Goal: Information Seeking & Learning: Learn about a topic

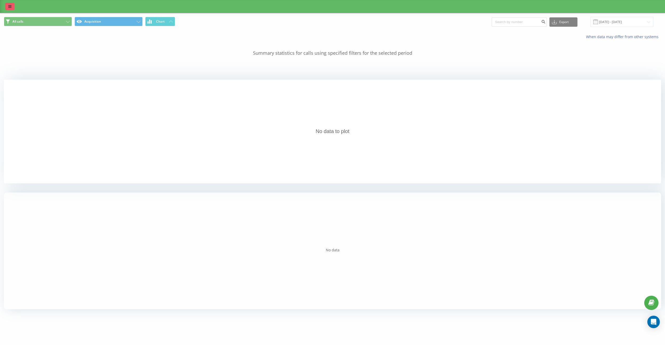
drag, startPoint x: 0, startPoint y: 0, endPoint x: 9, endPoint y: 9, distance: 12.9
click at [9, 9] on link at bounding box center [9, 6] width 9 height 7
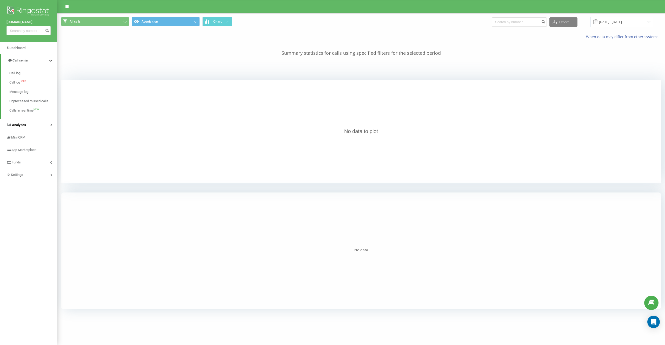
click at [31, 123] on link "Analytics" at bounding box center [28, 125] width 57 height 12
click at [27, 97] on span "Marketing report" at bounding box center [21, 94] width 25 height 5
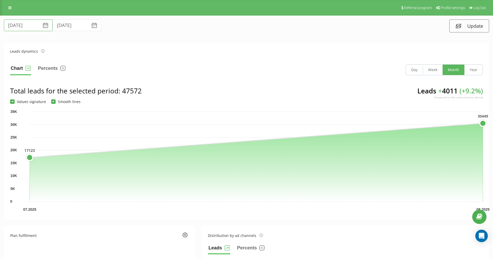
click at [29, 28] on input "[DATE]" at bounding box center [28, 25] width 49 height 12
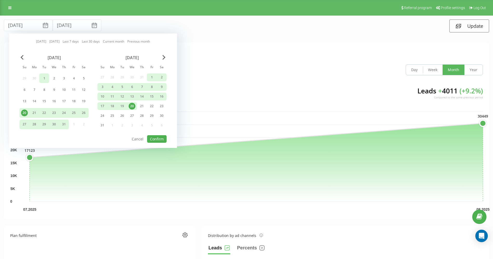
click at [46, 79] on div "1" at bounding box center [44, 78] width 7 height 7
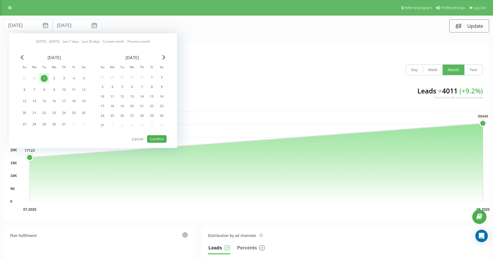
drag, startPoint x: 104, startPoint y: 125, endPoint x: 120, endPoint y: 132, distance: 17.0
click at [103, 125] on div "31" at bounding box center [102, 125] width 7 height 7
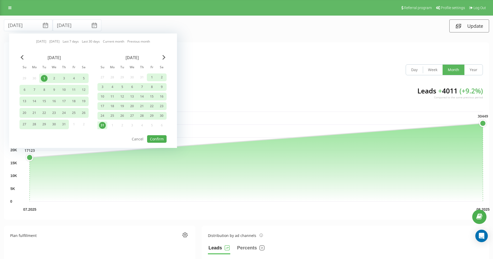
click at [153, 134] on div "[DATE] Su Mo Tu We Th Fr Sa 29 30 1 2 3 4 5 6 7 8 9 10 11 12 13 14 15 16 17 18 …" at bounding box center [92, 95] width 147 height 80
click at [153, 138] on button "Confirm" at bounding box center [156, 139] width 19 height 8
type input "[DATE]"
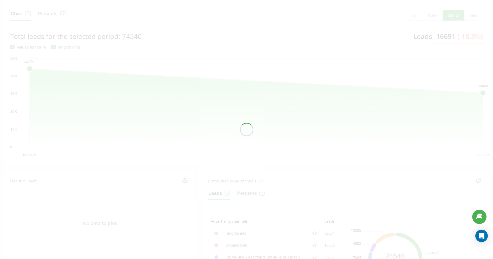
scroll to position [65, 0]
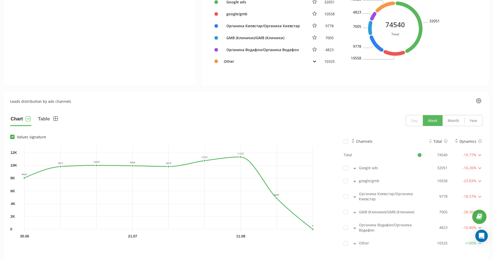
scroll to position [325, 0]
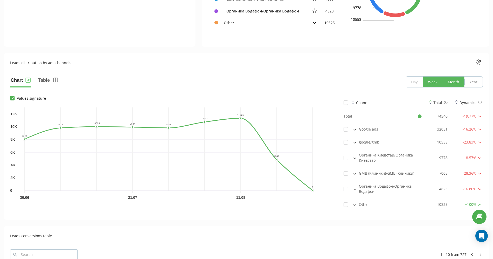
click at [450, 83] on button "Month" at bounding box center [453, 82] width 22 height 11
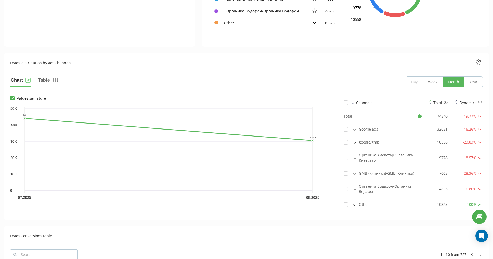
click at [354, 131] on button at bounding box center [355, 129] width 6 height 5
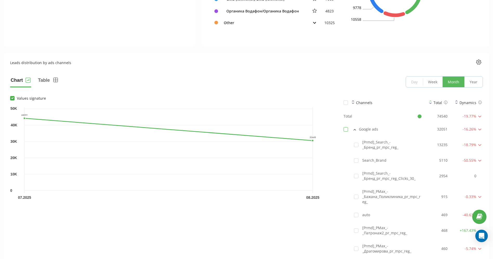
click at [346, 127] on label at bounding box center [345, 127] width 4 height 0
checkbox input "true"
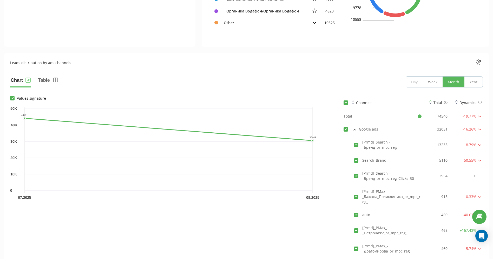
checkbox input "true"
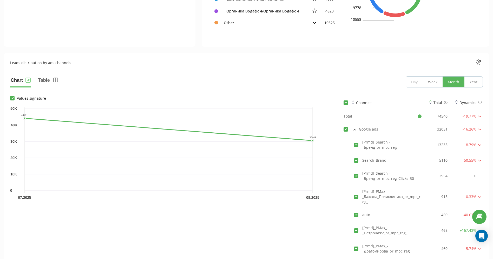
checkbox input "true"
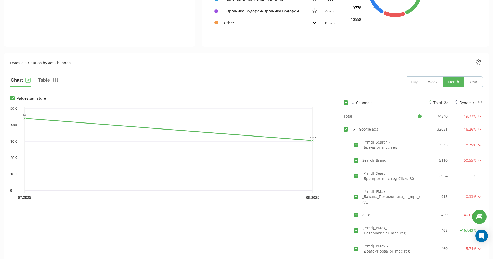
checkbox input "true"
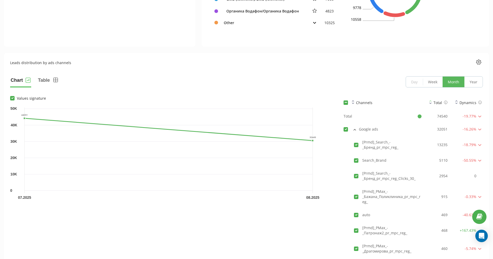
checkbox input "true"
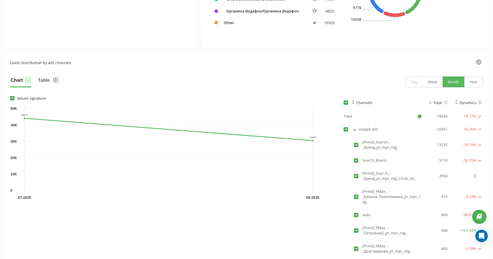
checkbox input "true"
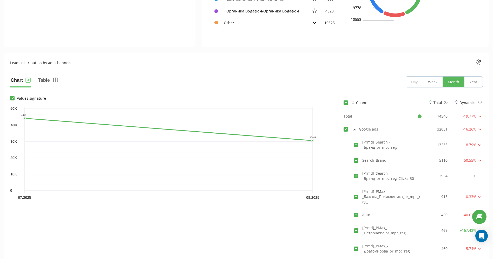
checkbox input "true"
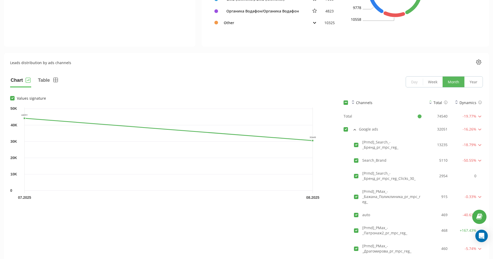
checkbox input "true"
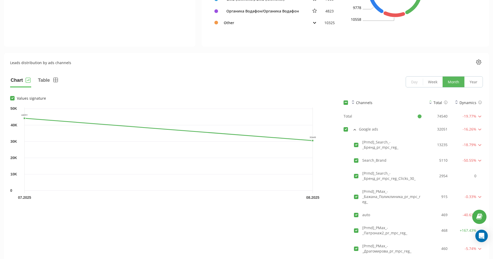
checkbox input "true"
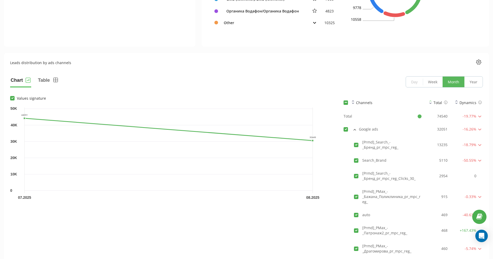
checkbox input "true"
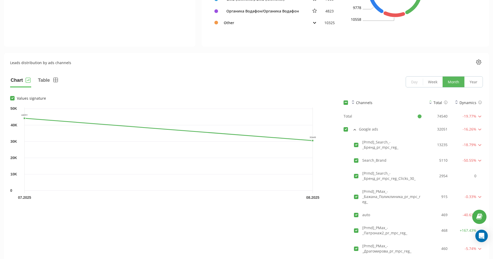
checkbox input "true"
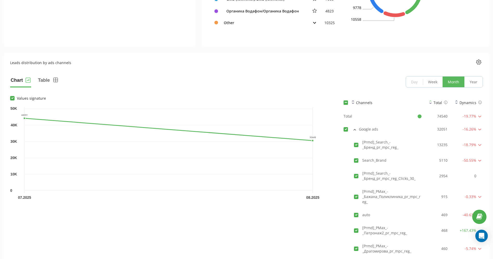
checkbox input "true"
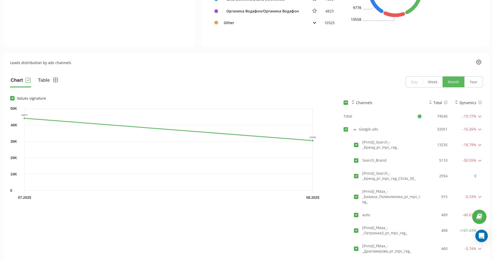
checkbox input "true"
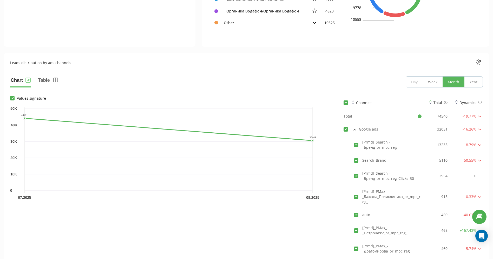
checkbox input "true"
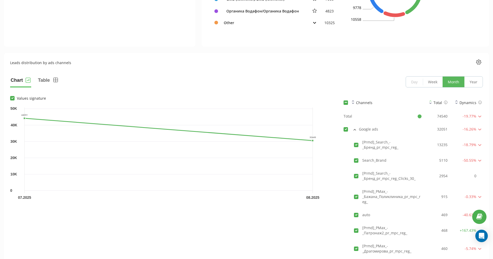
checkbox input "true"
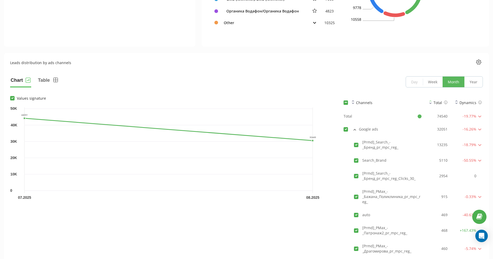
checkbox input "true"
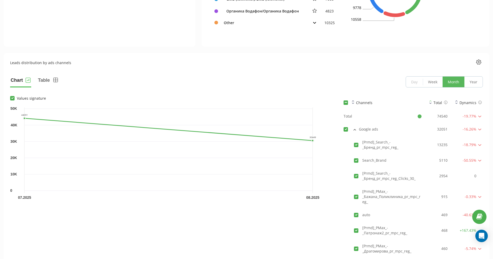
checkbox input "true"
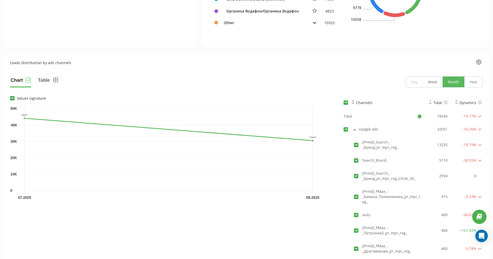
checkbox input "true"
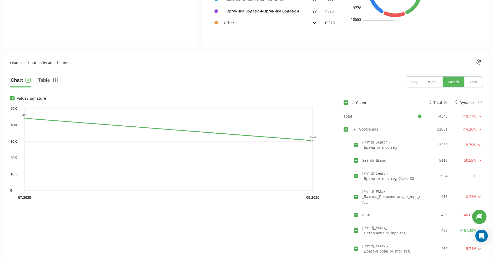
checkbox input "true"
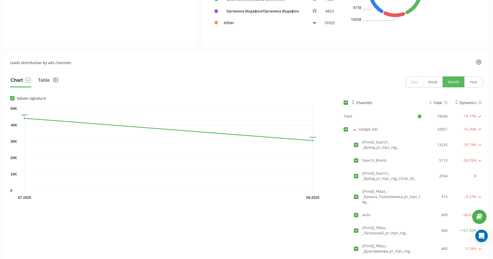
checkbox input "true"
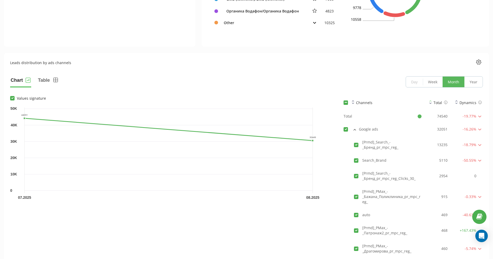
checkbox input "true"
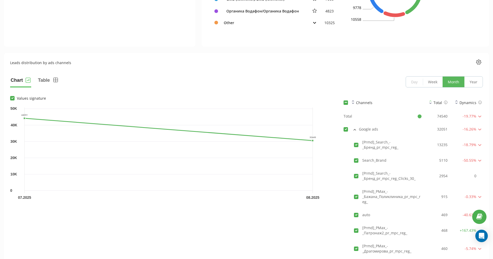
checkbox input "true"
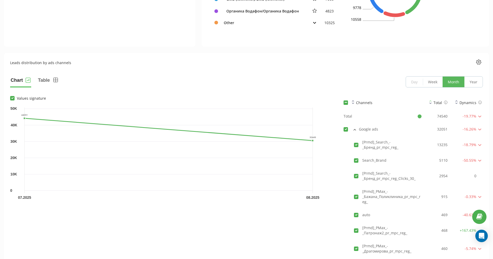
checkbox input "true"
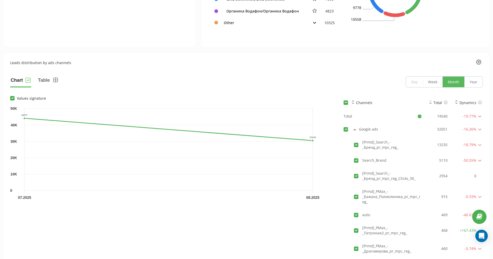
checkbox input "true"
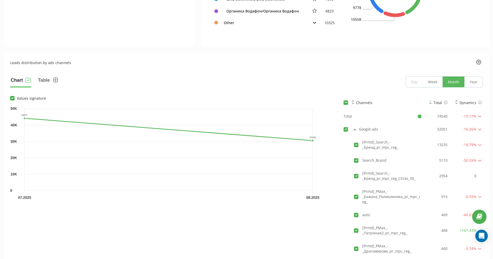
checkbox input "true"
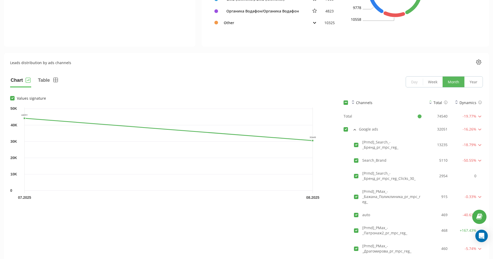
checkbox input "true"
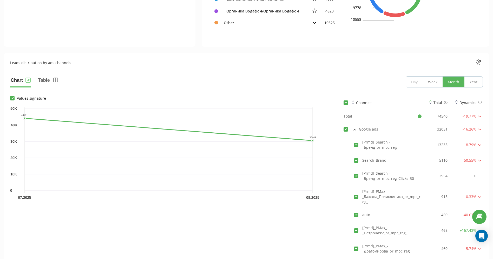
checkbox input "true"
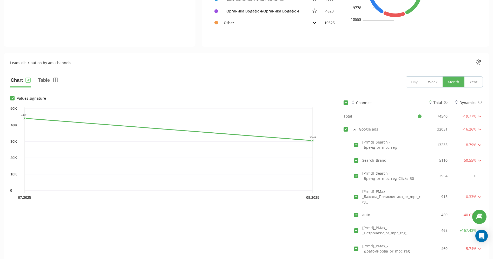
checkbox input "true"
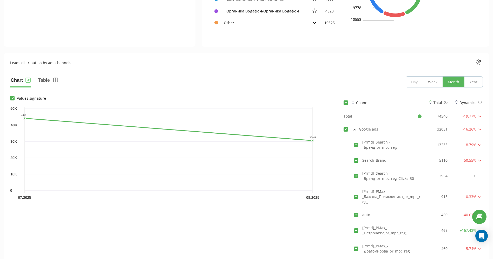
checkbox input "true"
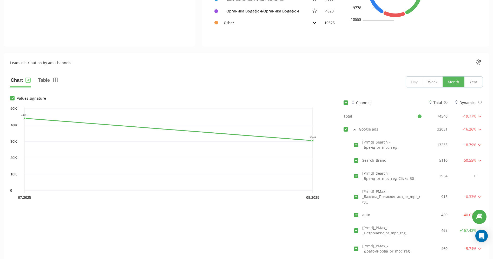
checkbox input "true"
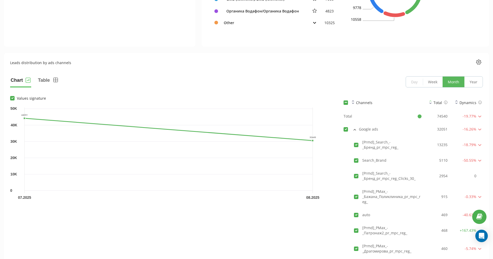
checkbox input "true"
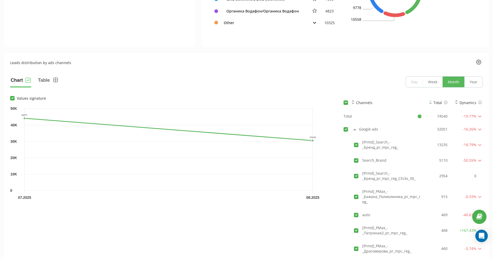
checkbox input "true"
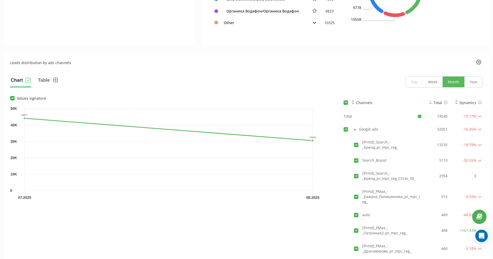
checkbox input "true"
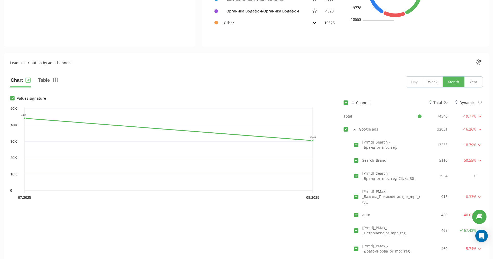
checkbox input "true"
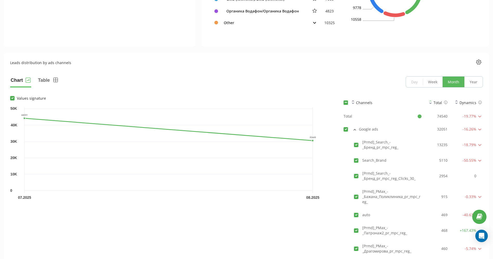
checkbox input "true"
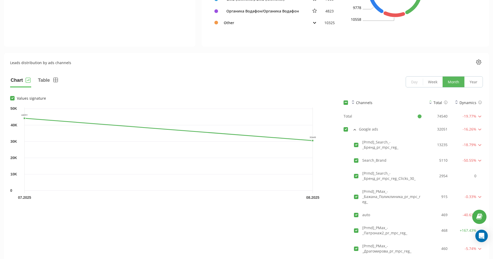
checkbox input "true"
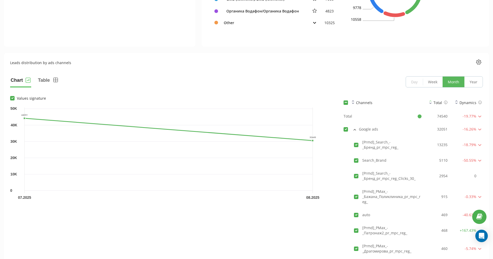
checkbox input "true"
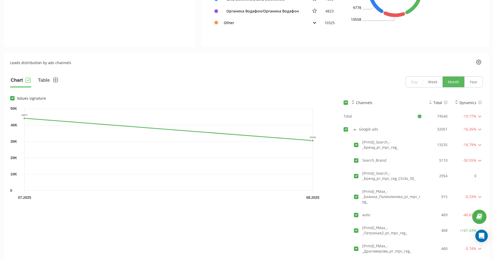
checkbox input "true"
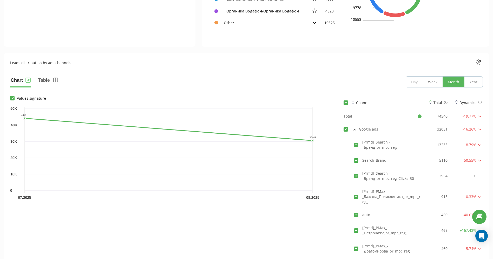
checkbox input "true"
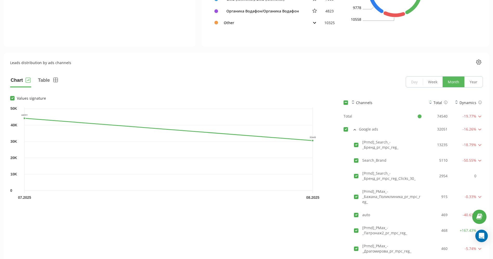
checkbox input "true"
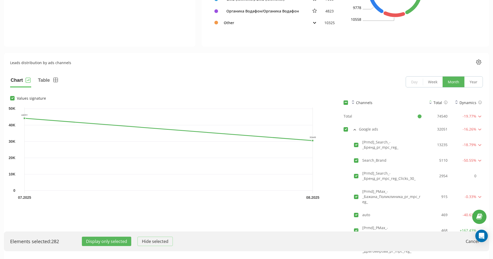
click at [109, 241] on button "Display only selected" at bounding box center [106, 241] width 49 height 9
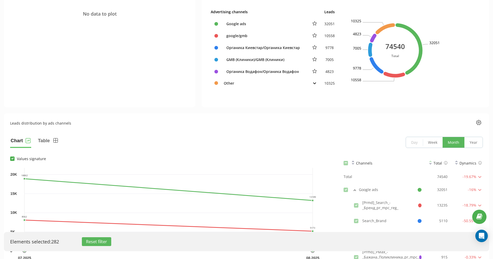
scroll to position [260, 0]
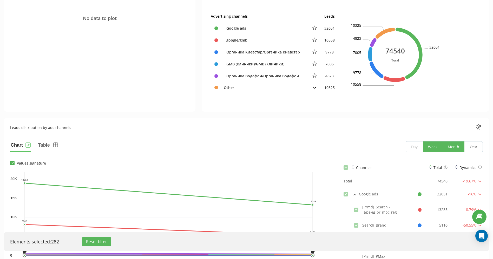
click at [432, 145] on button "Week" at bounding box center [433, 147] width 20 height 11
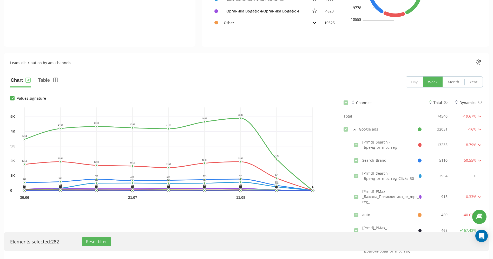
scroll to position [0, 0]
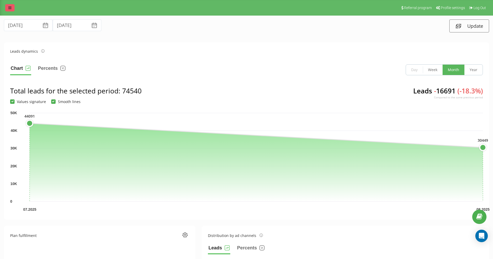
click at [8, 7] on link at bounding box center [9, 7] width 9 height 7
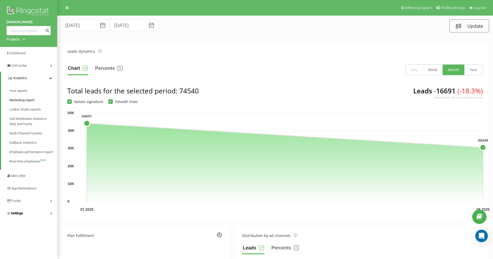
click at [11, 216] on span "Settings" at bounding box center [14, 213] width 17 height 5
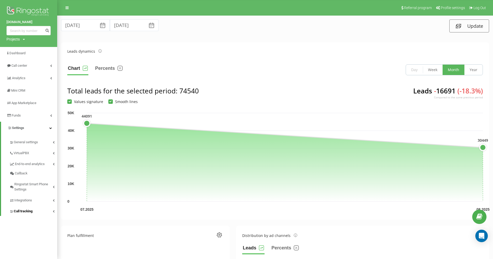
click at [20, 210] on span "Call tracking" at bounding box center [23, 211] width 19 height 5
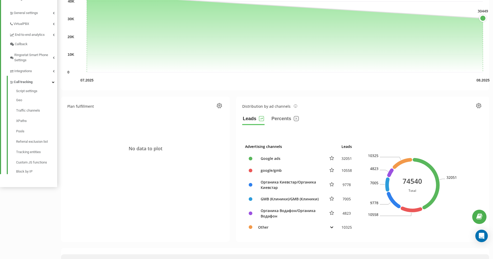
scroll to position [130, 0]
